Goal: Task Accomplishment & Management: Complete application form

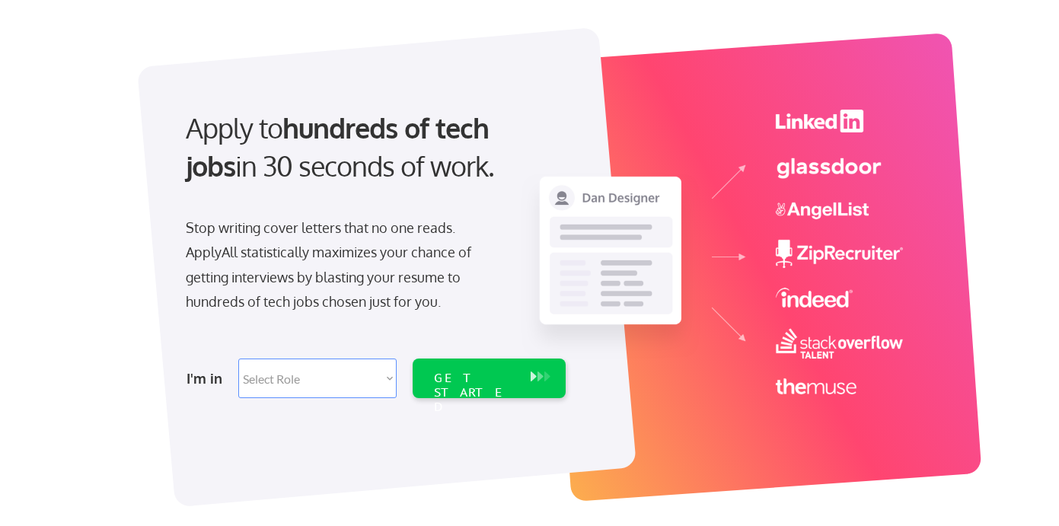
scroll to position [75, 0]
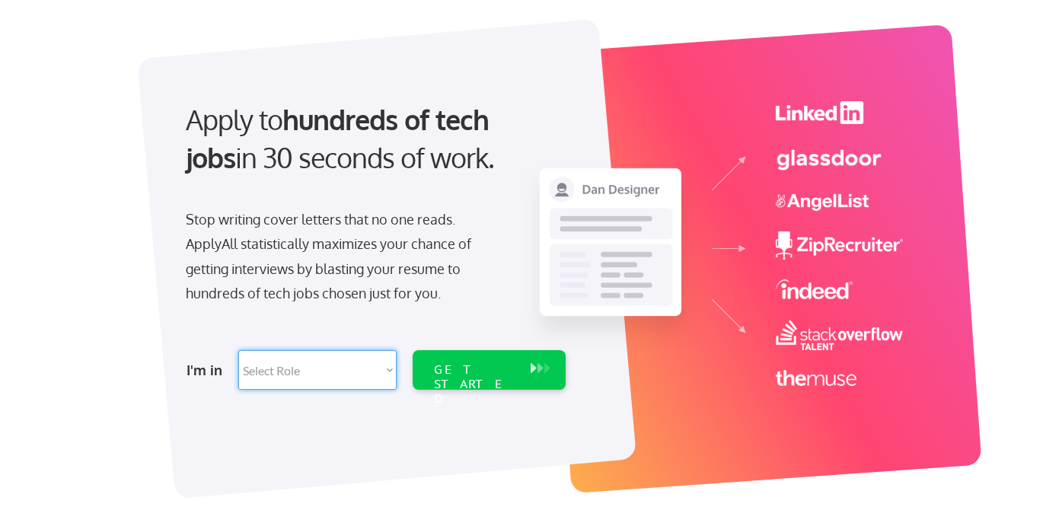
select select ""engineering""
click at [238, 350] on select "Select Role Software Engineering Product Management Customer Success Sales UI/U…" at bounding box center [317, 370] width 158 height 40
select select ""engineering""
click at [489, 366] on div "GET STARTED" at bounding box center [474, 384] width 81 height 44
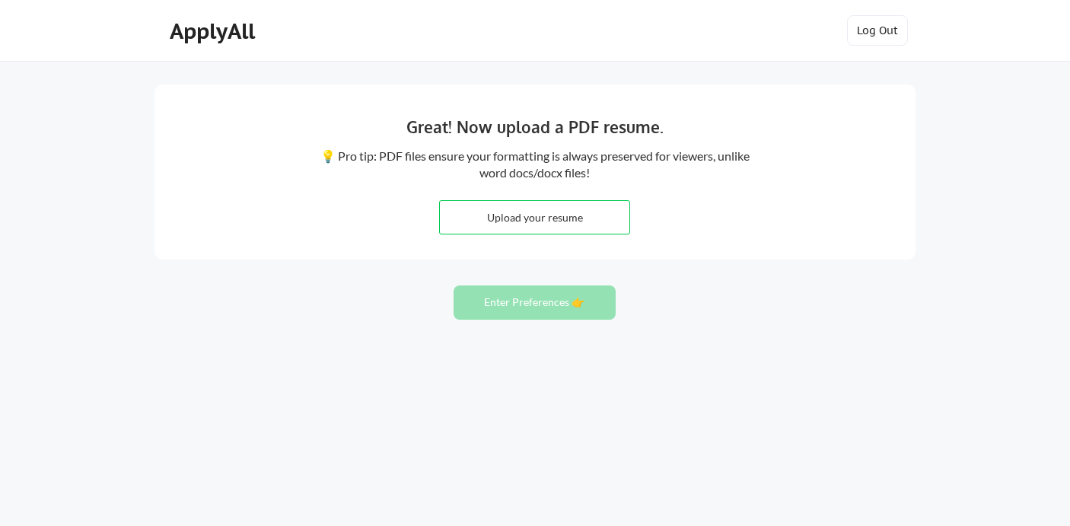
click at [542, 220] on input "file" at bounding box center [535, 217] width 190 height 33
type input "C:\fakepath\Rachel Pehrsson Resume September 2025 .pdf"
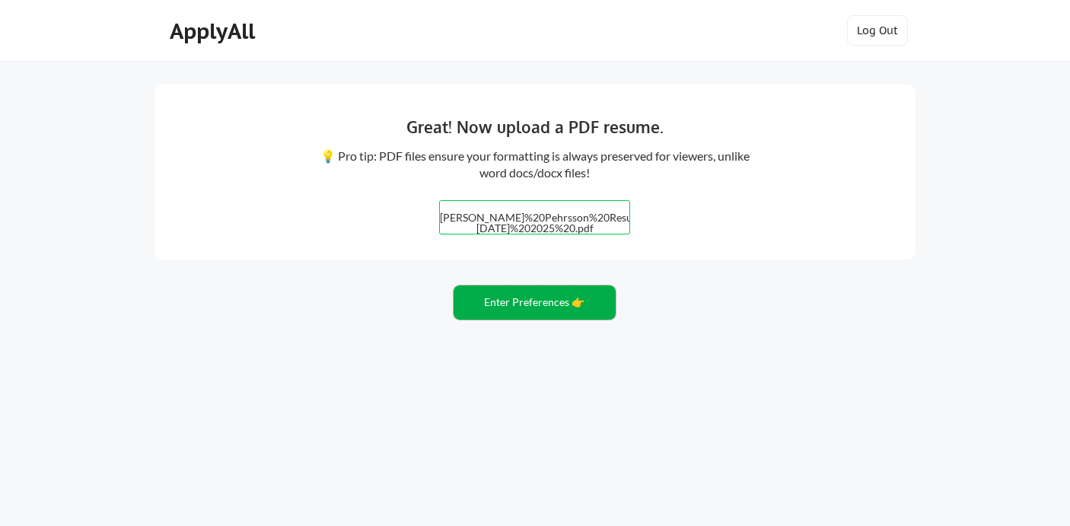
click at [576, 307] on button "Enter Preferences 👉" at bounding box center [535, 302] width 162 height 34
click at [559, 296] on button "Enter Preferences 👉" at bounding box center [535, 302] width 162 height 34
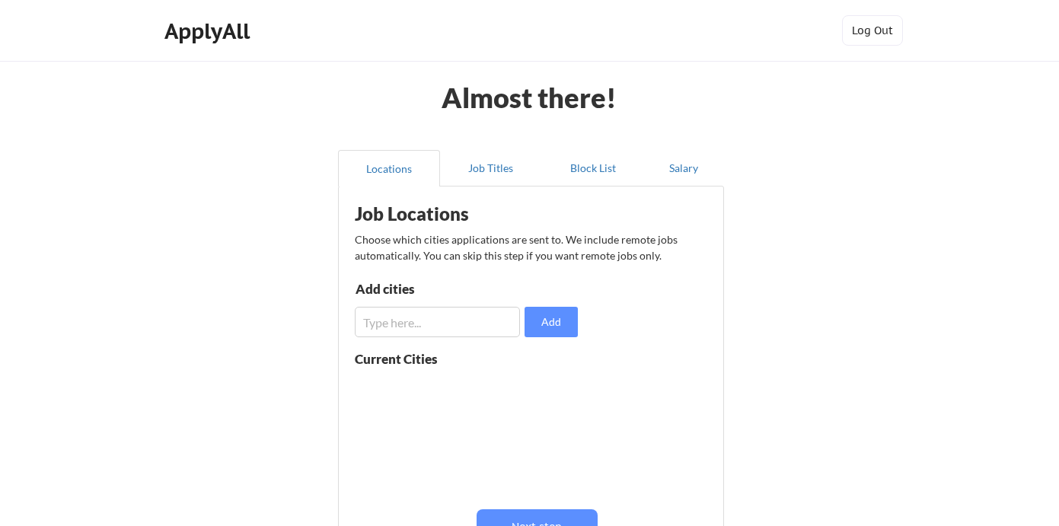
click at [483, 315] on input "input" at bounding box center [437, 322] width 165 height 30
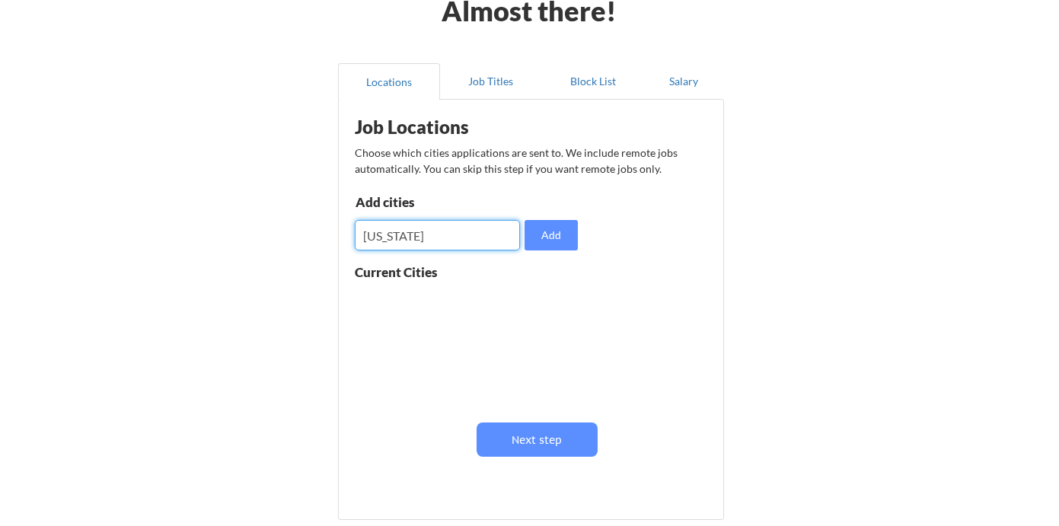
scroll to position [78, 0]
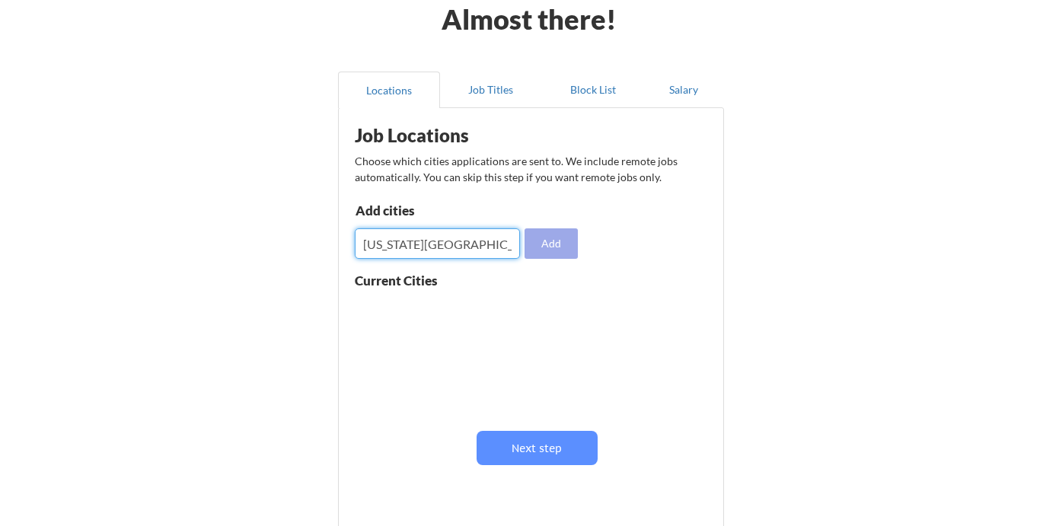
type input "[US_STATE][GEOGRAPHIC_DATA]"
click at [563, 240] on button "Add" at bounding box center [550, 243] width 53 height 30
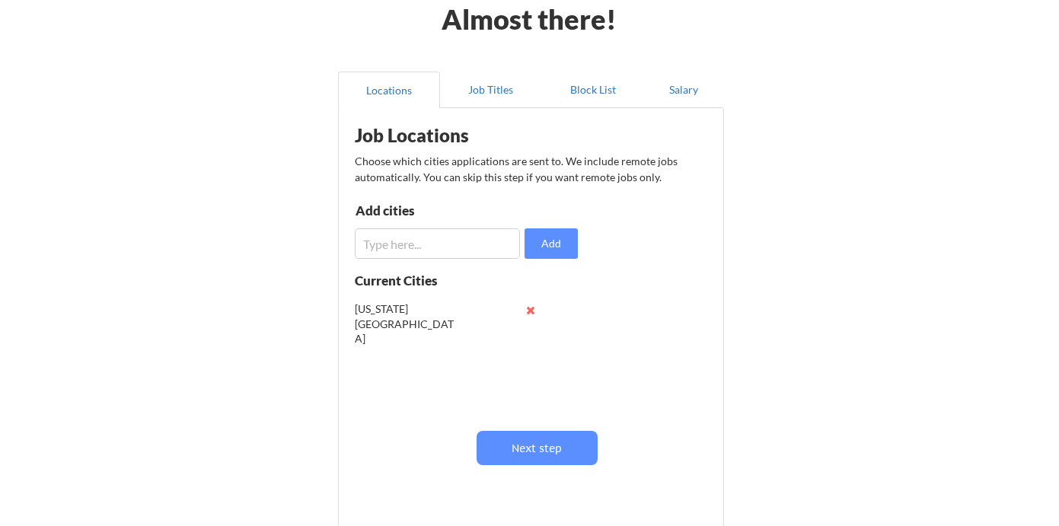
click at [407, 306] on div "[US_STATE][GEOGRAPHIC_DATA]" at bounding box center [405, 323] width 100 height 45
click at [416, 247] on input "input" at bounding box center [437, 243] width 165 height 30
click at [528, 311] on button at bounding box center [530, 309] width 11 height 11
click at [445, 247] on input "input" at bounding box center [437, 243] width 165 height 30
type input "D"
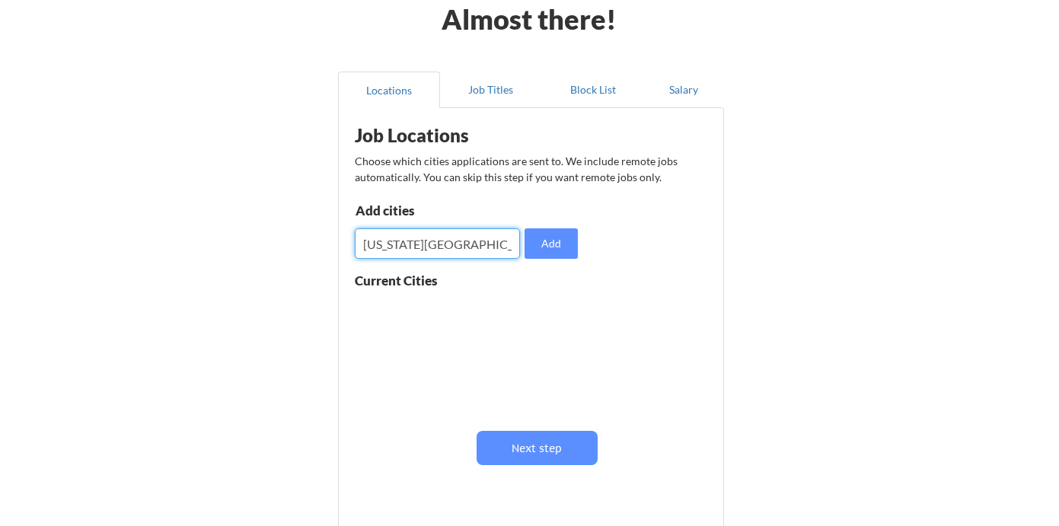
type input "Washington DC"
click at [553, 227] on div "Add cities Add" at bounding box center [469, 231] width 228 height 55
click at [540, 233] on button "Add" at bounding box center [550, 243] width 53 height 30
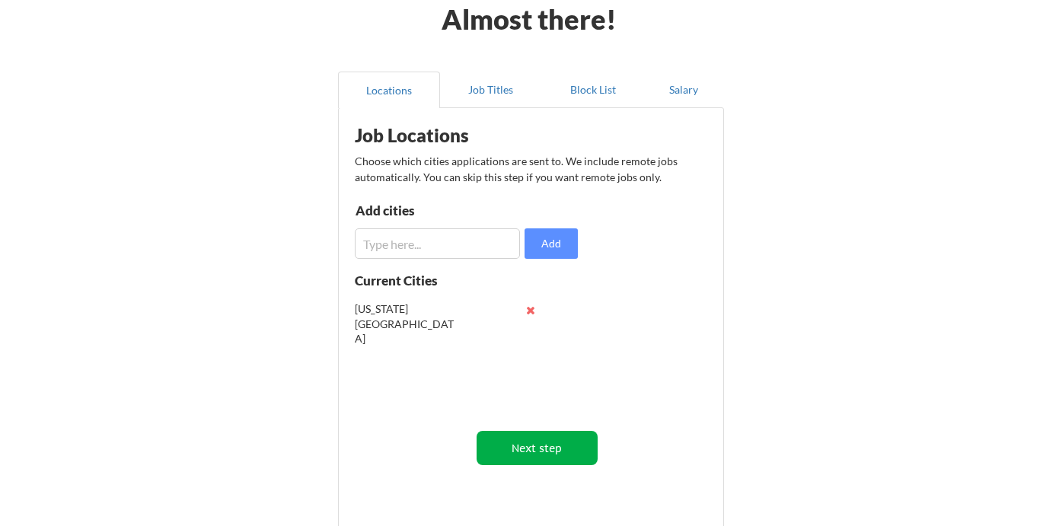
click at [537, 433] on button "Next step" at bounding box center [536, 448] width 121 height 34
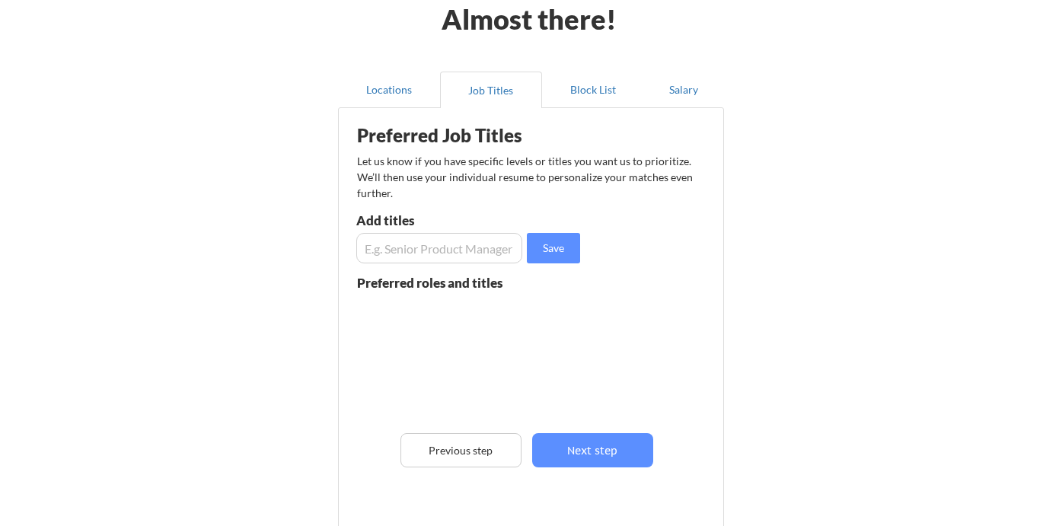
click at [416, 251] on input "input" at bounding box center [439, 248] width 166 height 30
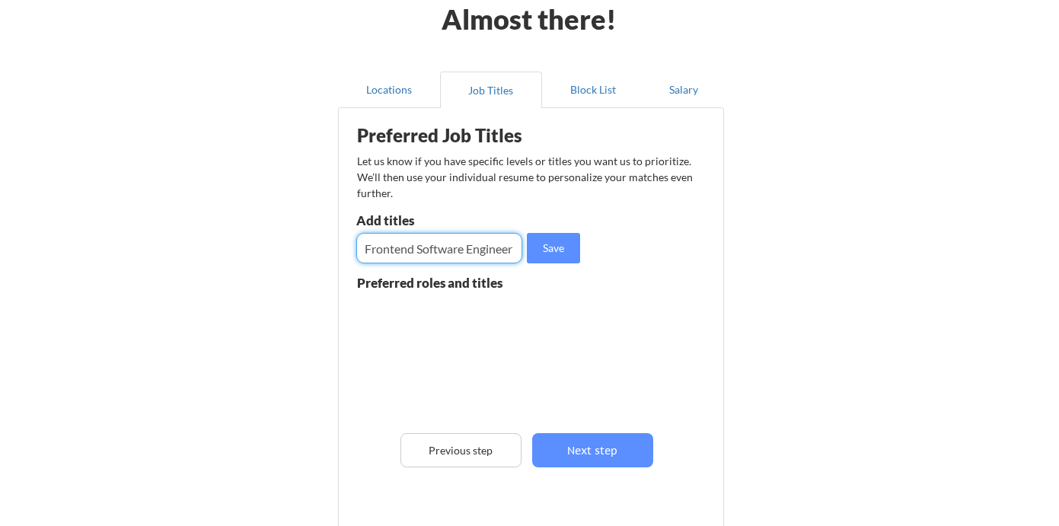
scroll to position [0, 1]
type input "Frontend Software Engineer"
click at [559, 253] on button "Save" at bounding box center [553, 248] width 53 height 30
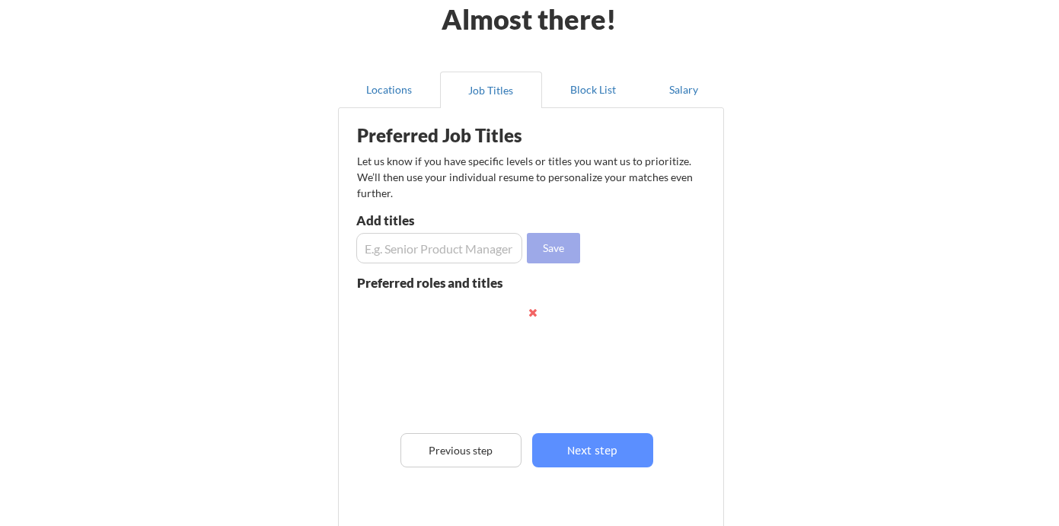
scroll to position [0, 0]
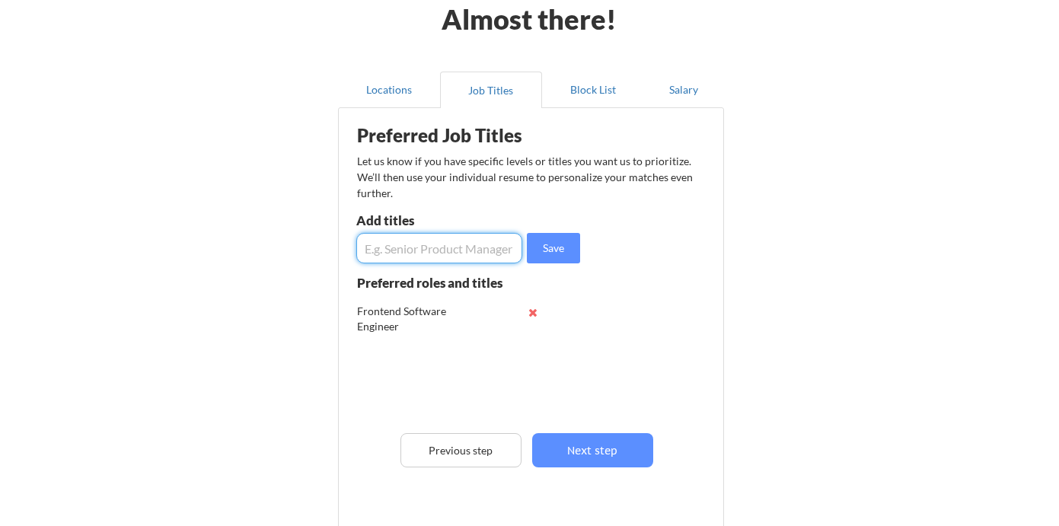
click at [489, 244] on input "input" at bounding box center [439, 248] width 166 height 30
type input "Full-stack Software Engineer"
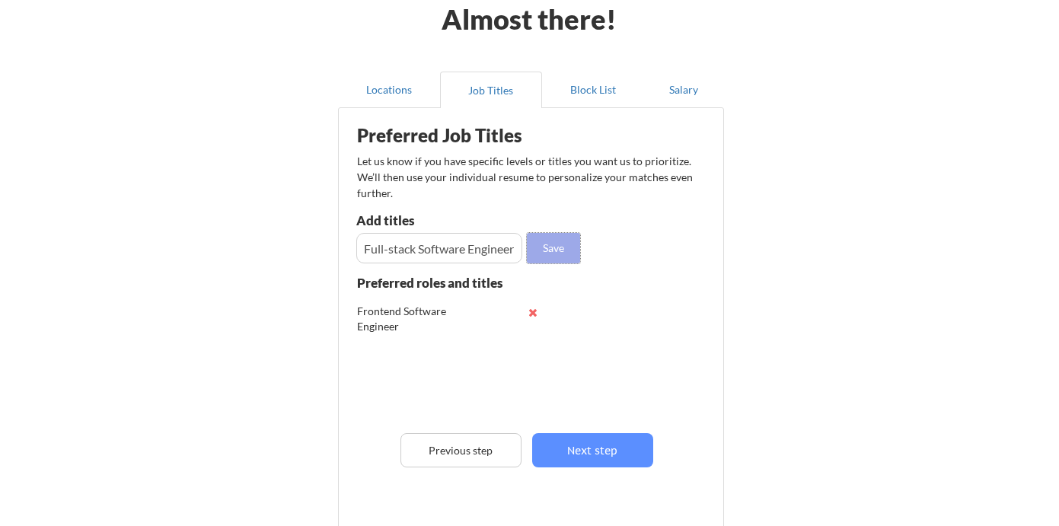
click at [553, 252] on button "Save" at bounding box center [553, 248] width 53 height 30
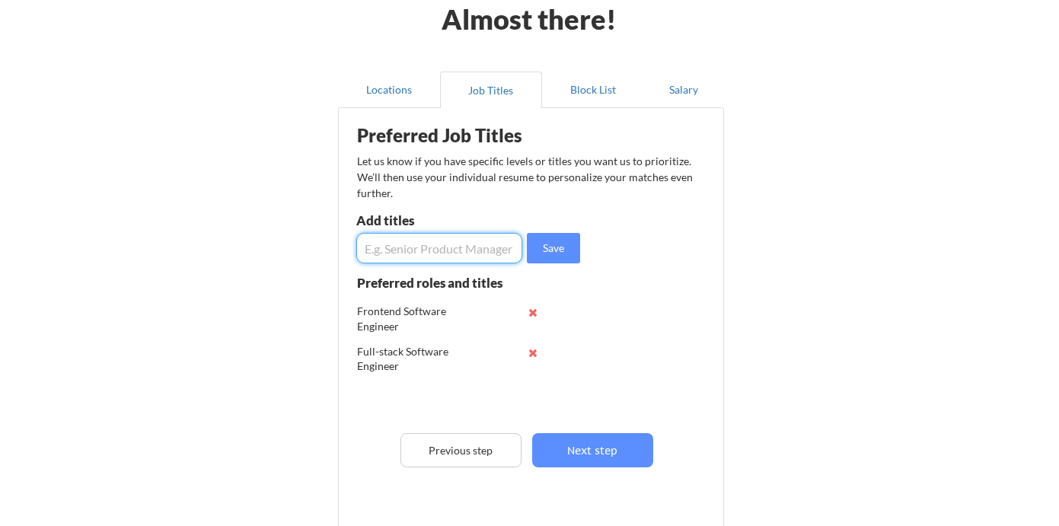
click at [428, 250] on input "input" at bounding box center [439, 248] width 166 height 30
type input "R"
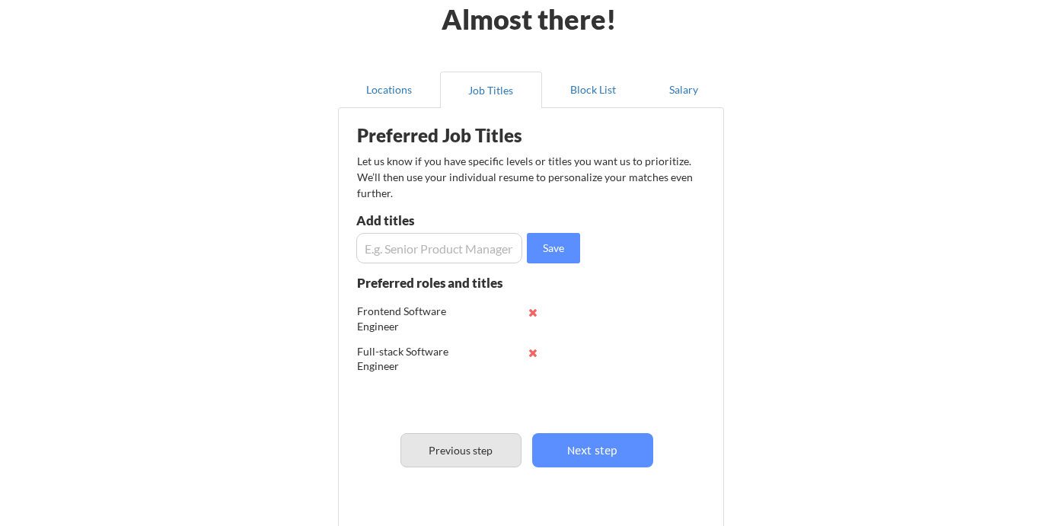
click at [427, 448] on button "Previous step" at bounding box center [460, 450] width 121 height 34
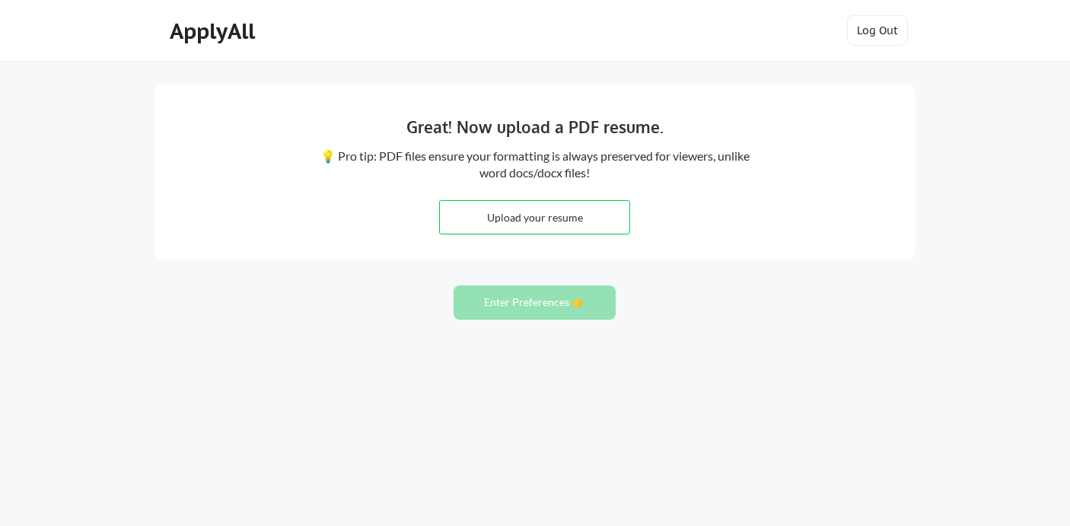
click at [499, 216] on input "file" at bounding box center [535, 217] width 190 height 33
type input "C:\fakepath\Rachel Pehrsson Resume September 2025.pdf"
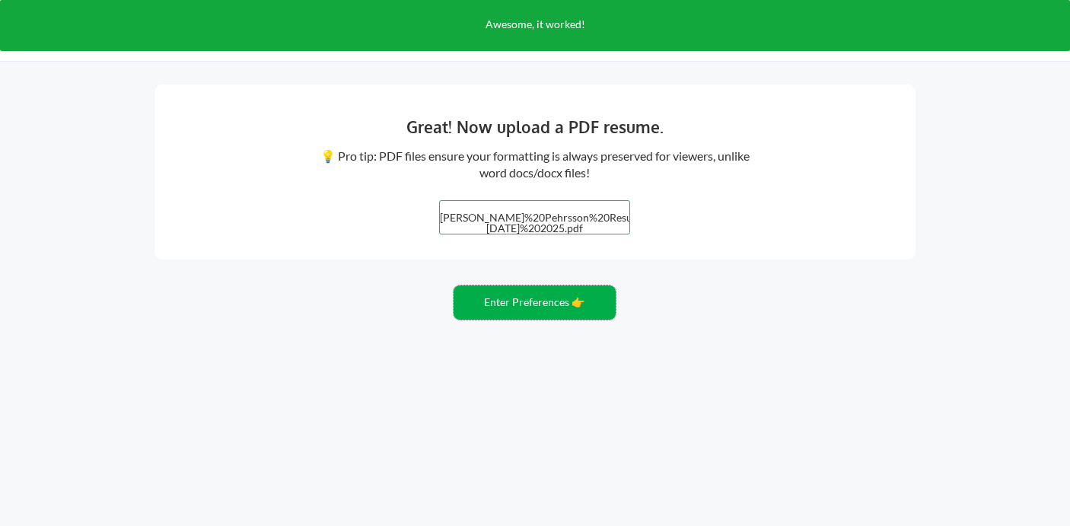
click at [525, 306] on button "Enter Preferences 👉" at bounding box center [535, 302] width 162 height 34
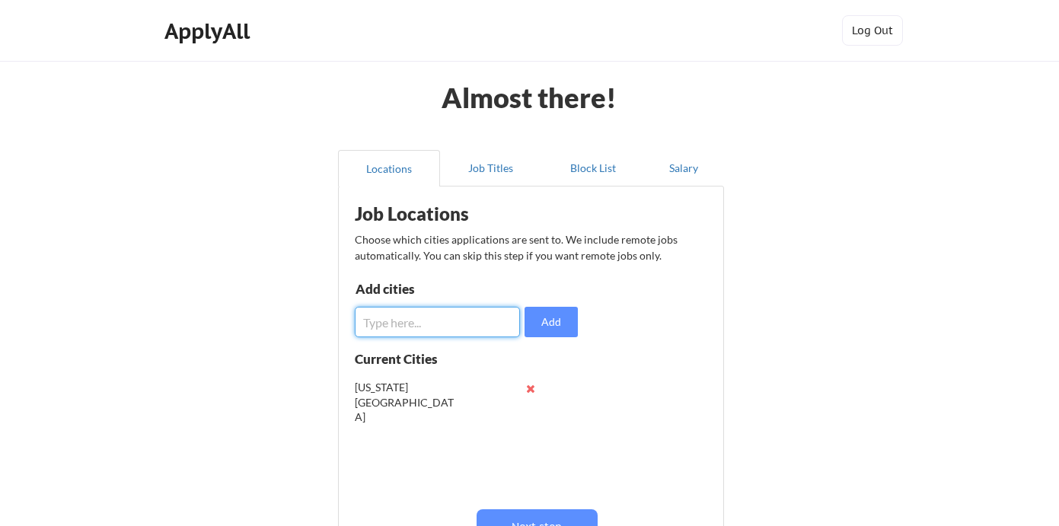
click at [462, 327] on input "input" at bounding box center [437, 322] width 165 height 30
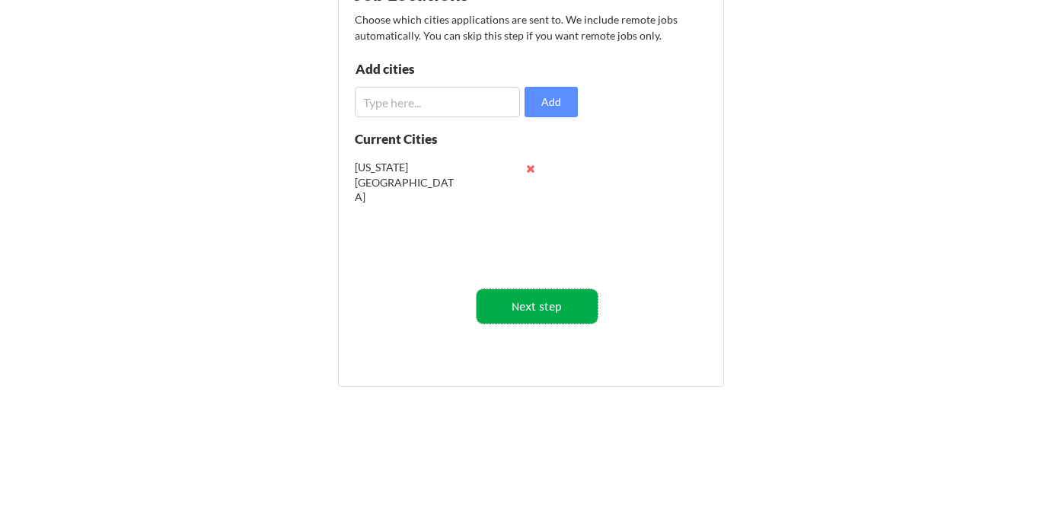
click at [524, 301] on button "Next step" at bounding box center [536, 306] width 121 height 34
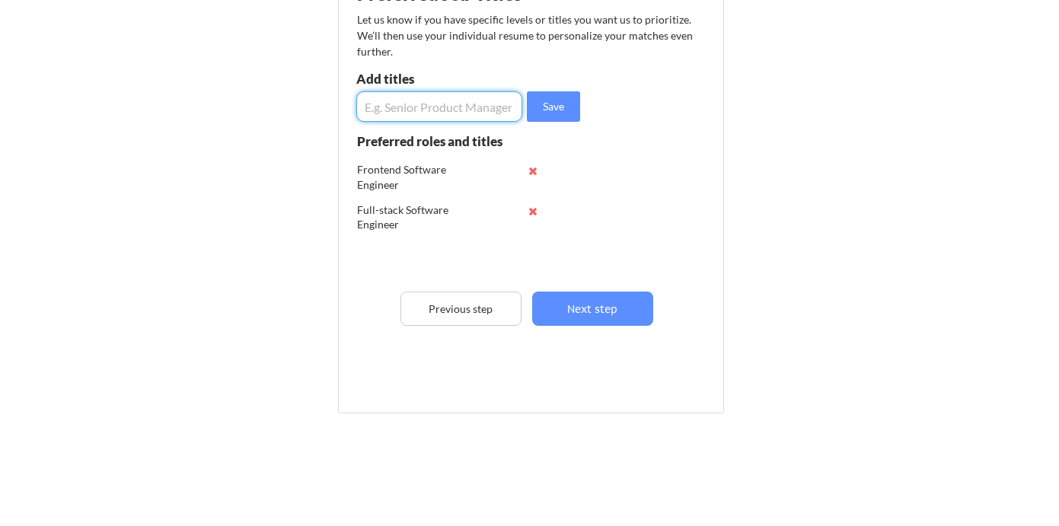
click at [441, 110] on input "input" at bounding box center [439, 106] width 166 height 30
type input "React Developer"
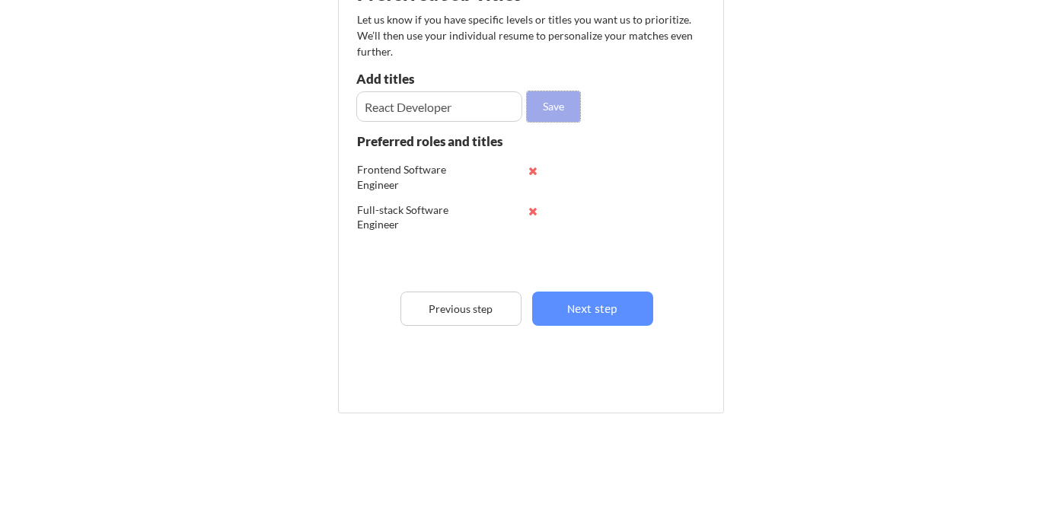
click at [543, 98] on button "Save" at bounding box center [553, 106] width 53 height 30
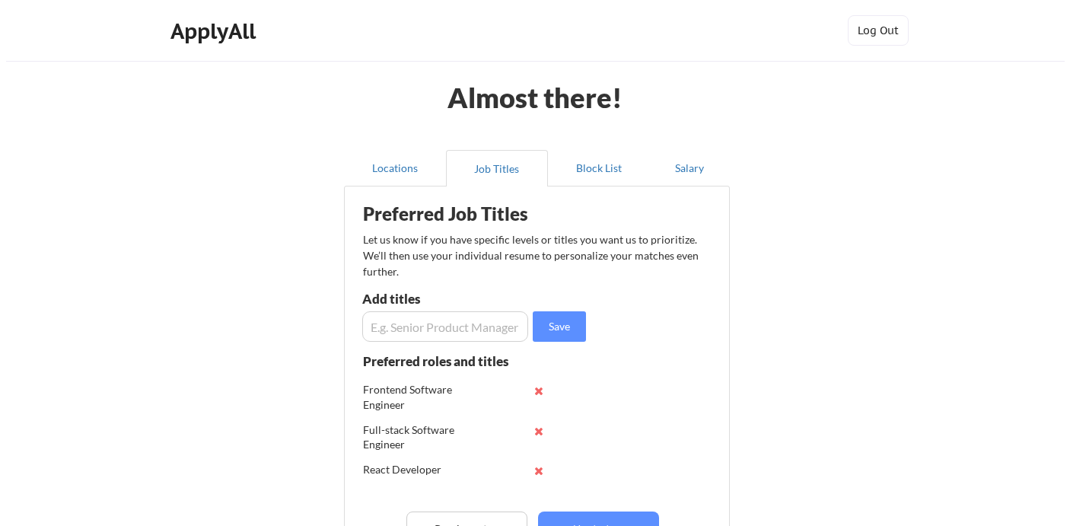
scroll to position [84, 0]
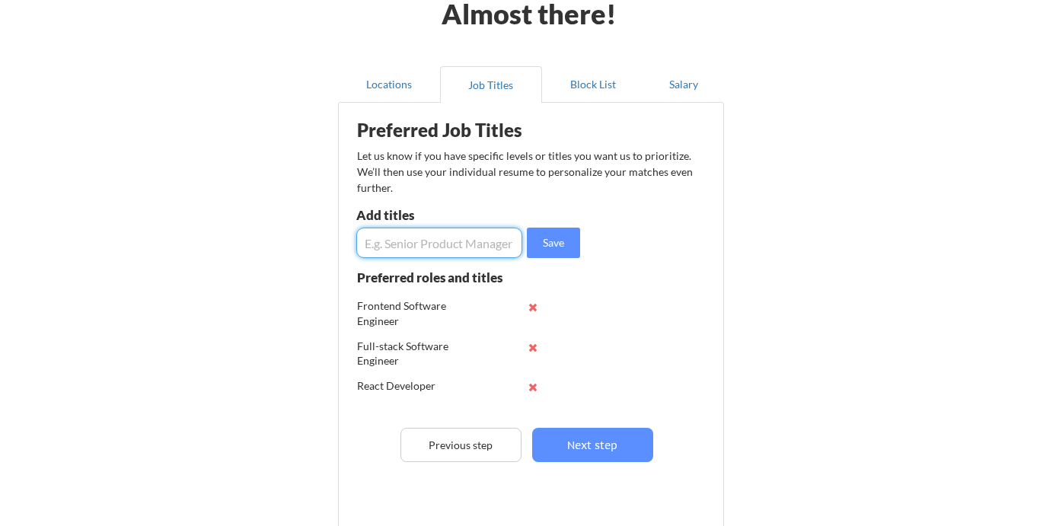
click at [486, 256] on input "input" at bounding box center [439, 243] width 166 height 30
type input "Software Developer"
click at [543, 238] on button "Save" at bounding box center [553, 243] width 53 height 30
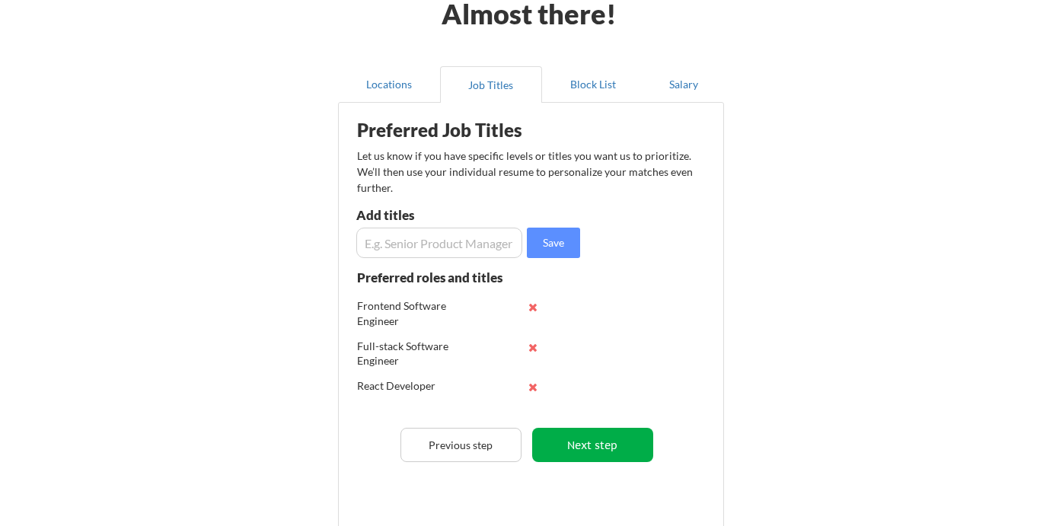
click at [597, 441] on button "Next step" at bounding box center [592, 445] width 121 height 34
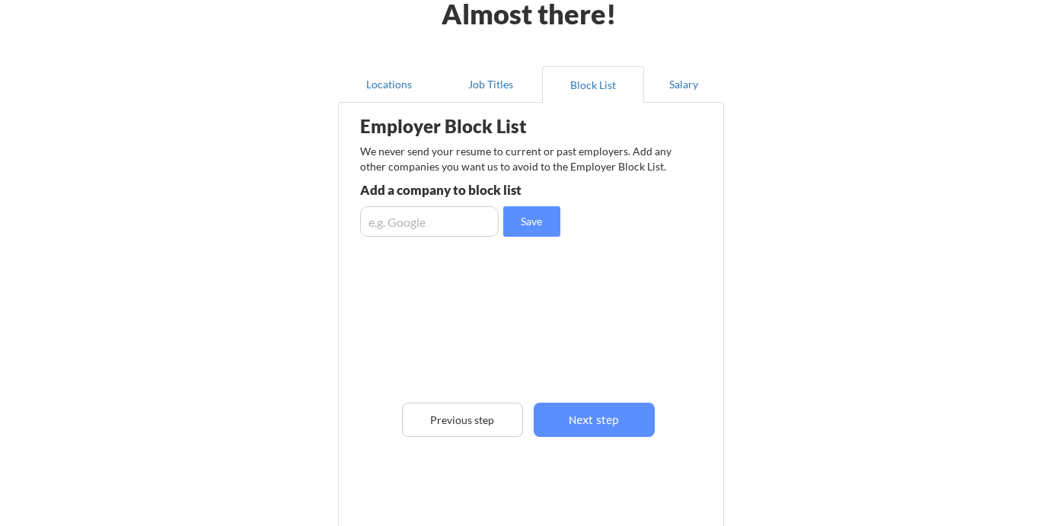
click at [439, 219] on input "input" at bounding box center [429, 221] width 139 height 30
type input "a"
click at [390, 218] on input "input" at bounding box center [429, 221] width 139 height 30
type input "Palantir"
click at [533, 221] on button "Save" at bounding box center [531, 221] width 57 height 30
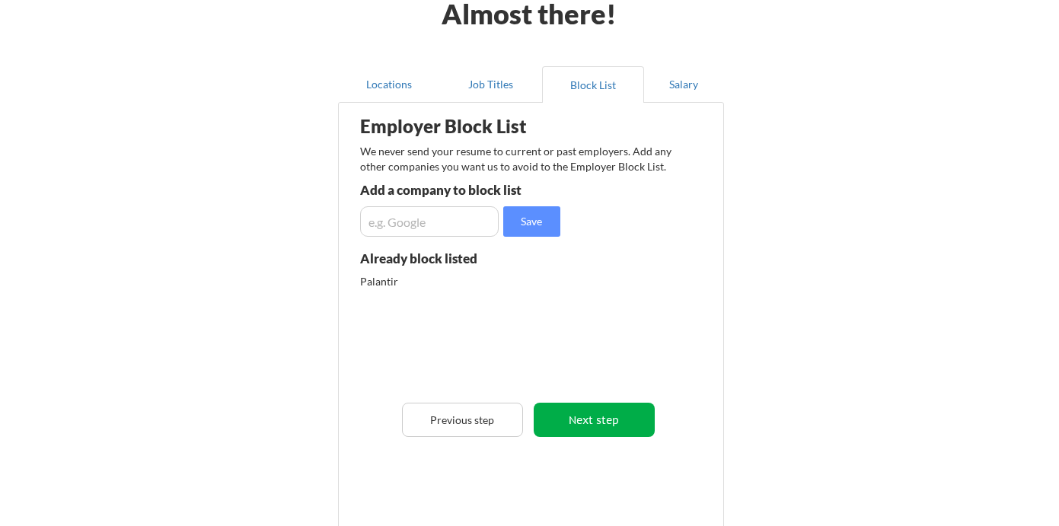
click at [622, 413] on button "Next step" at bounding box center [593, 420] width 121 height 34
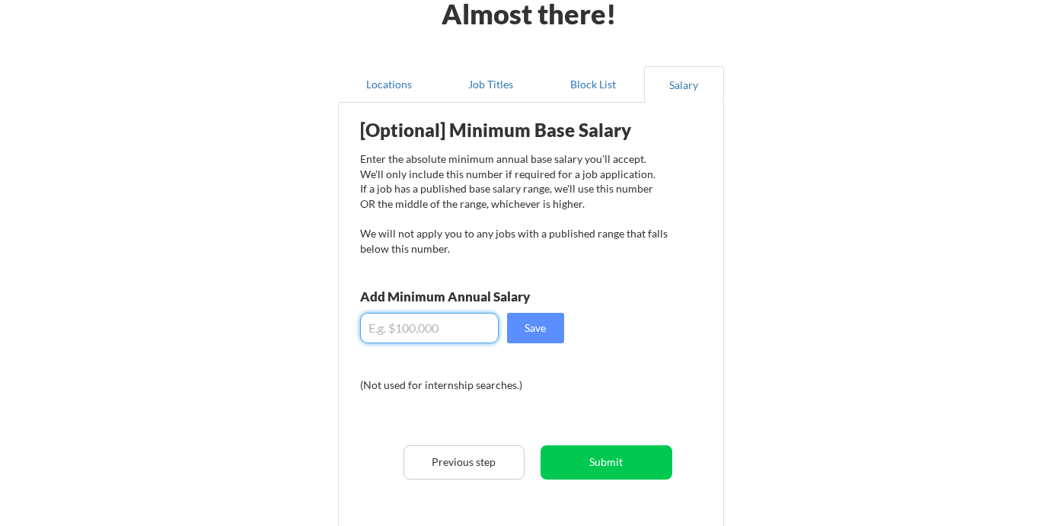
click at [448, 338] on input "input" at bounding box center [429, 328] width 139 height 30
type input "$120,000"
click at [593, 462] on button "Submit" at bounding box center [606, 462] width 132 height 34
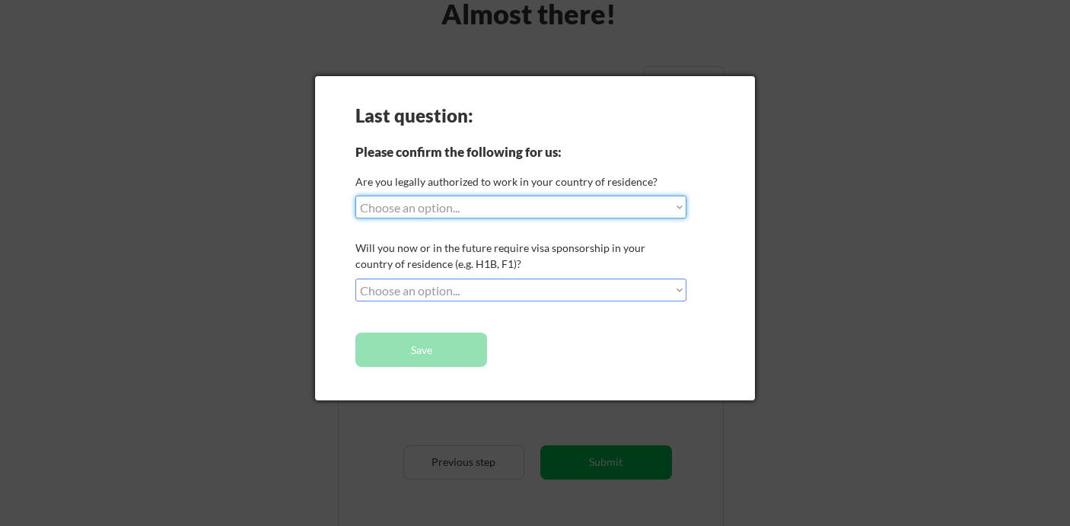
click at [546, 207] on select "Choose an option... Yes, I am a [DEMOGRAPHIC_DATA] Citizen Yes, I am a [DEMOGRA…" at bounding box center [520, 207] width 331 height 23
select select ""yes__i_am_a_[DEMOGRAPHIC_DATA]""
click at [355, 196] on select "Choose an option... Yes, I am a [DEMOGRAPHIC_DATA] Citizen Yes, I am a [DEMOGRA…" at bounding box center [520, 207] width 331 height 23
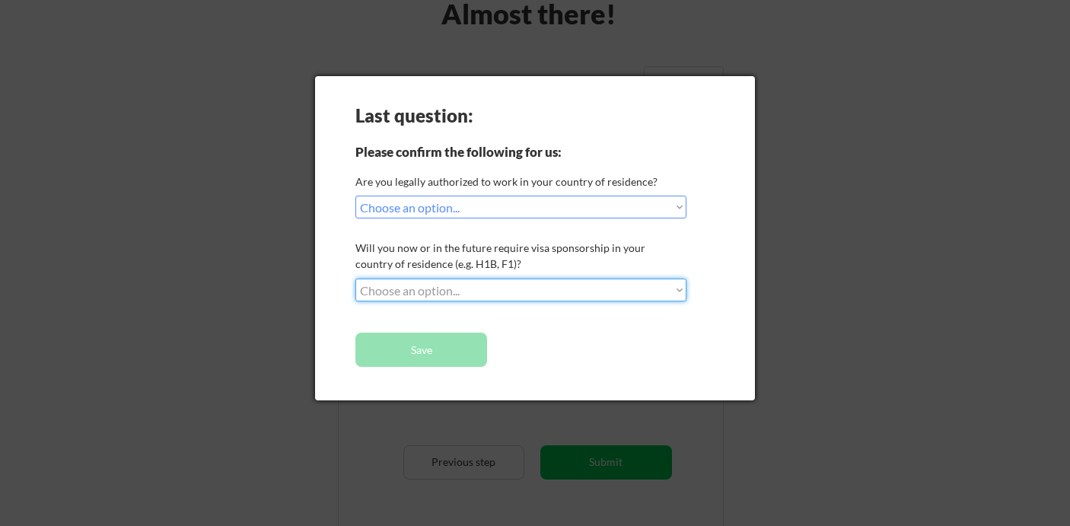
select select ""no__i_will_not_need_sponsorship""
click at [355, 279] on select "Choose an option... No, I will not need sponsorship Yes, I will need sponsorship" at bounding box center [520, 290] width 331 height 23
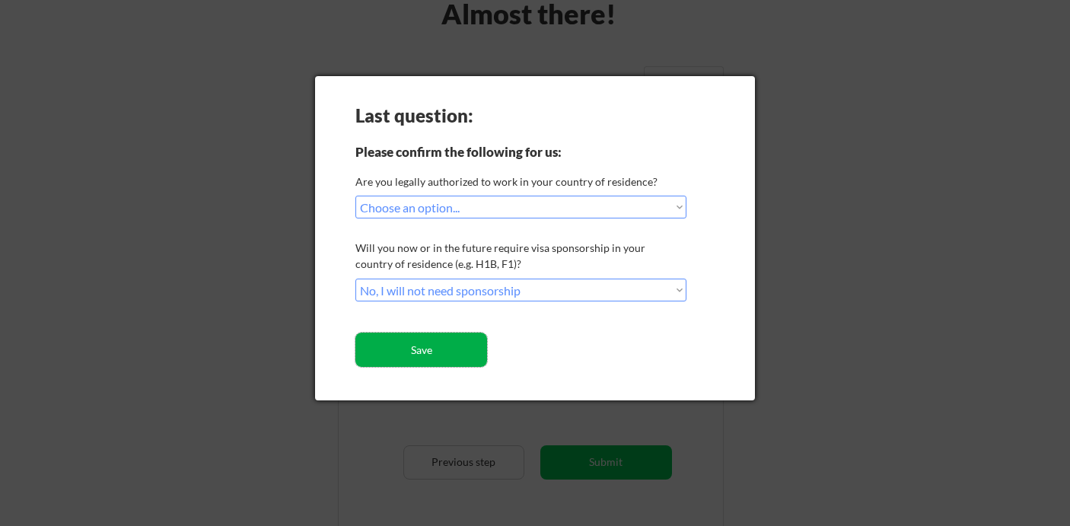
click at [456, 346] on button "Save" at bounding box center [421, 350] width 132 height 34
